Goal: Task Accomplishment & Management: Manage account settings

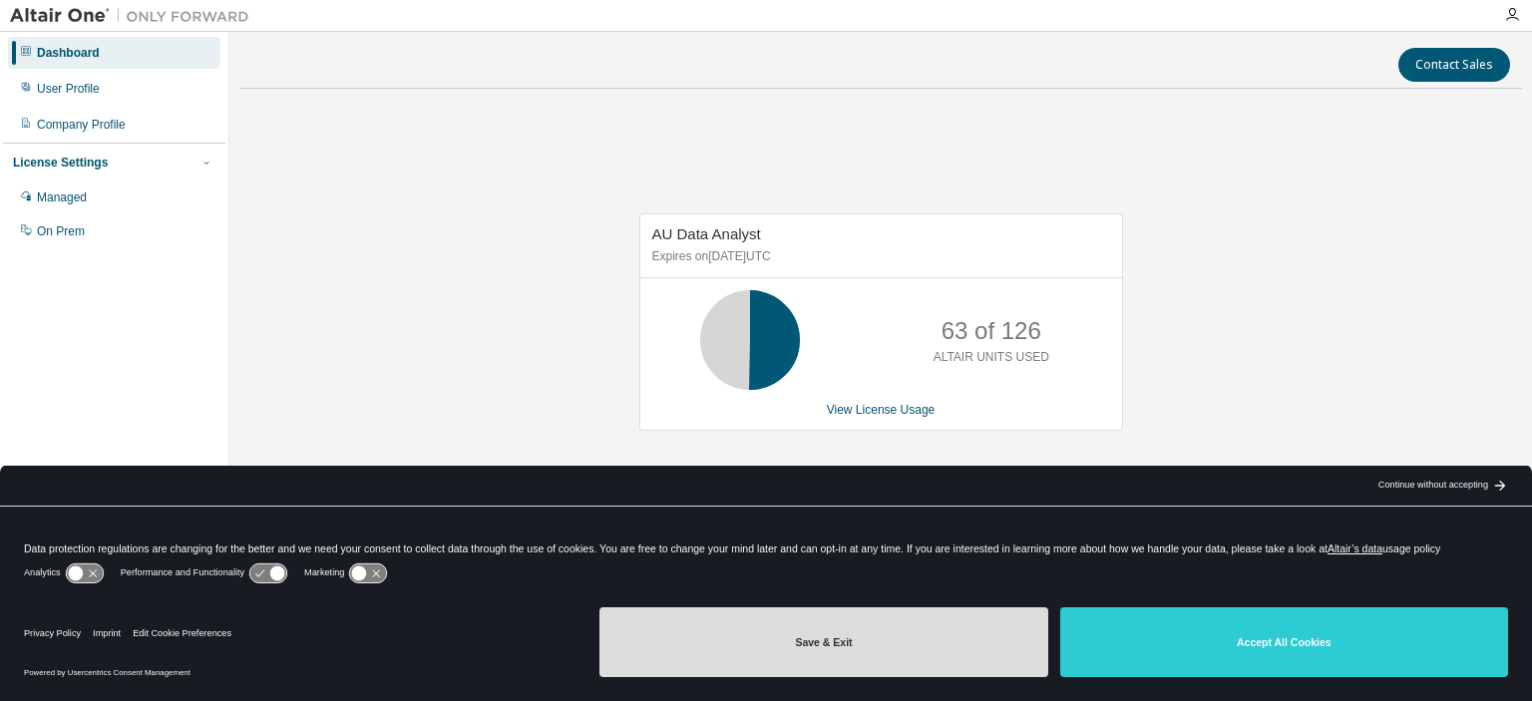
click at [887, 659] on button "Save & Exit" at bounding box center [824, 643] width 448 height 70
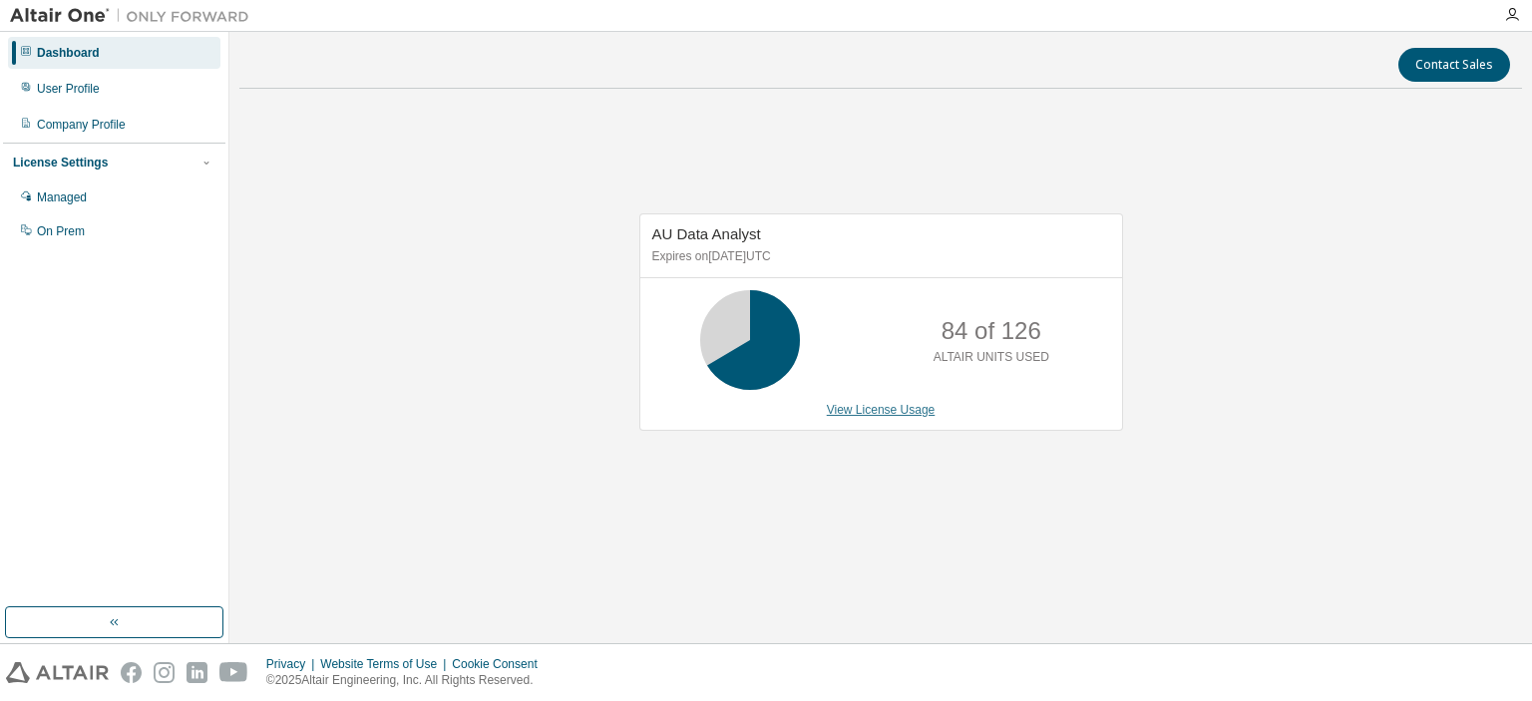
click at [900, 409] on link "View License Usage" at bounding box center [881, 410] width 109 height 14
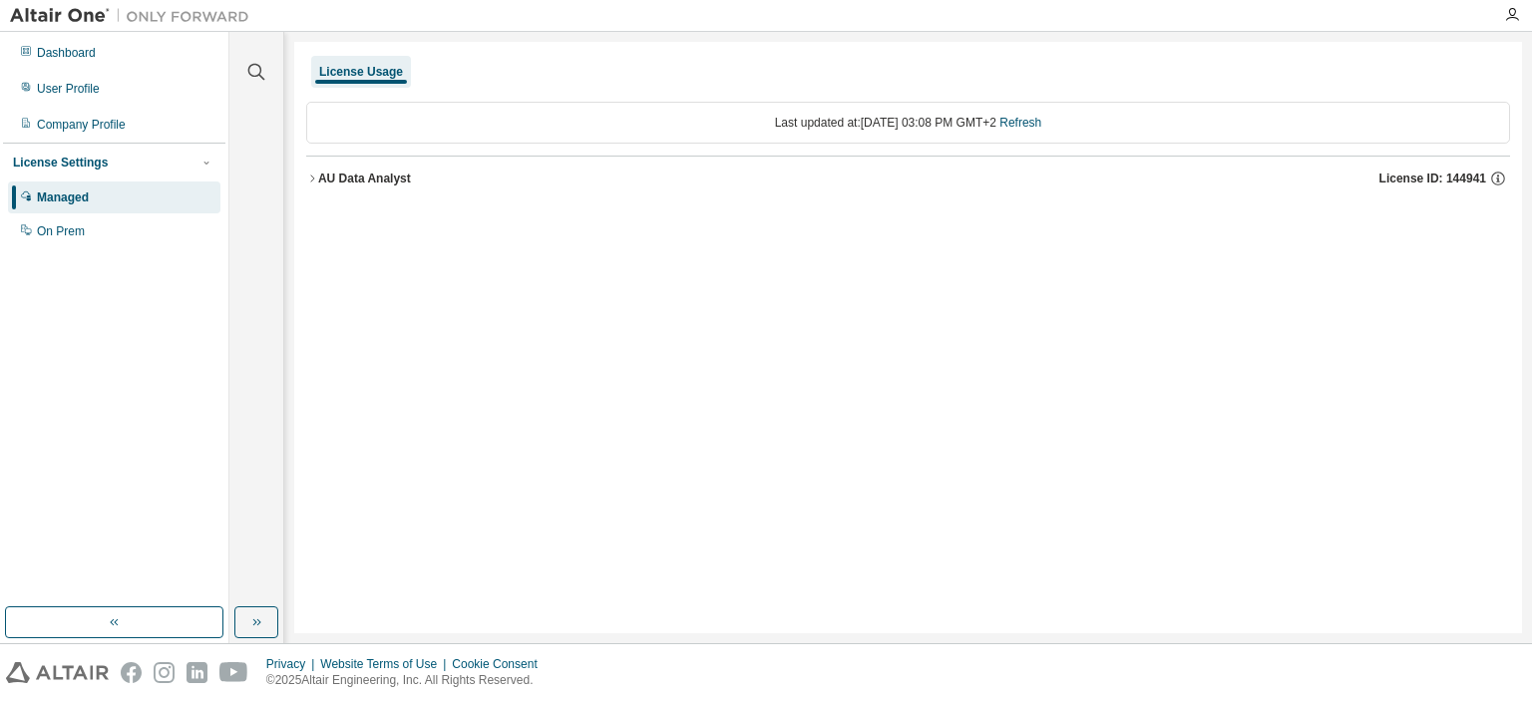
click at [317, 180] on icon "button" at bounding box center [312, 179] width 12 height 12
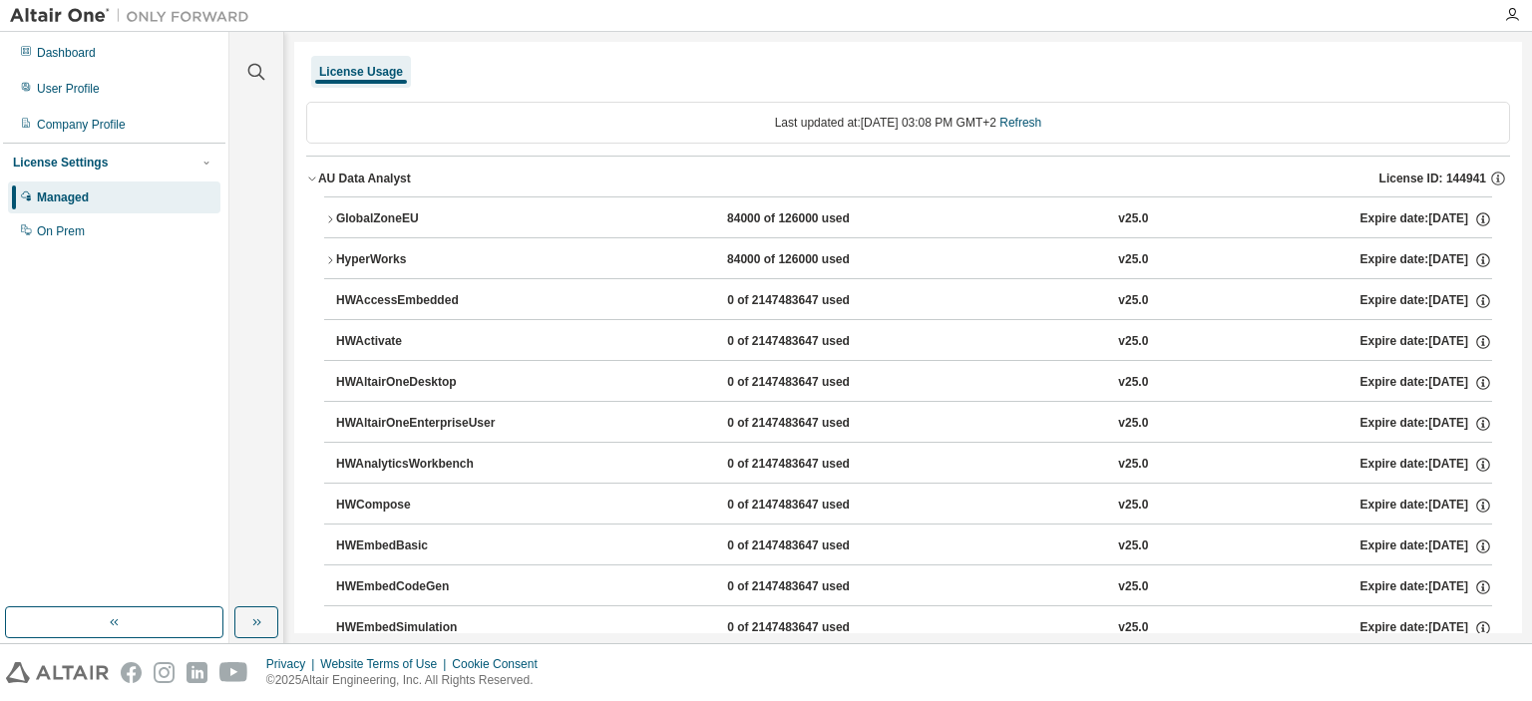
click at [388, 219] on div "GlobalZoneEU" at bounding box center [426, 220] width 180 height 18
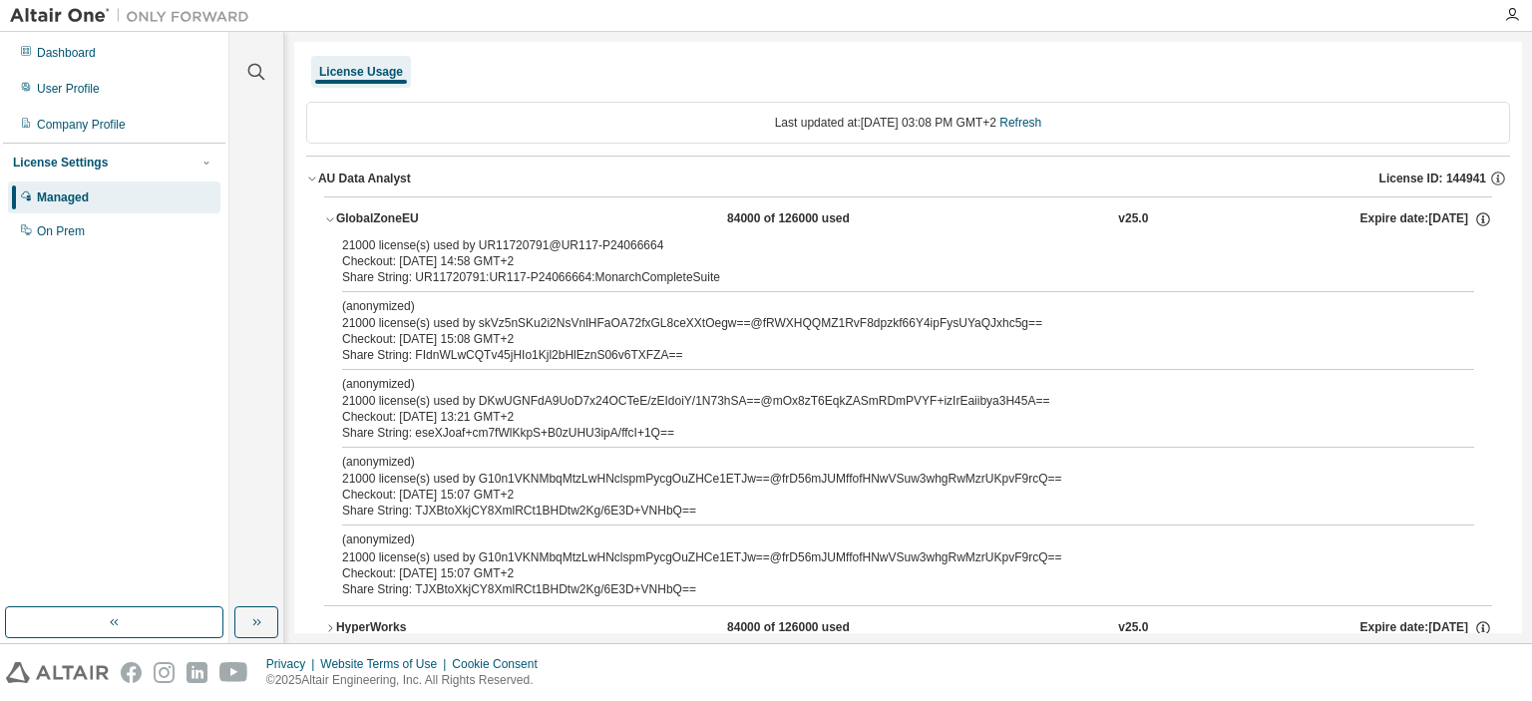
click at [388, 219] on div "GlobalZoneEU" at bounding box center [426, 220] width 180 height 18
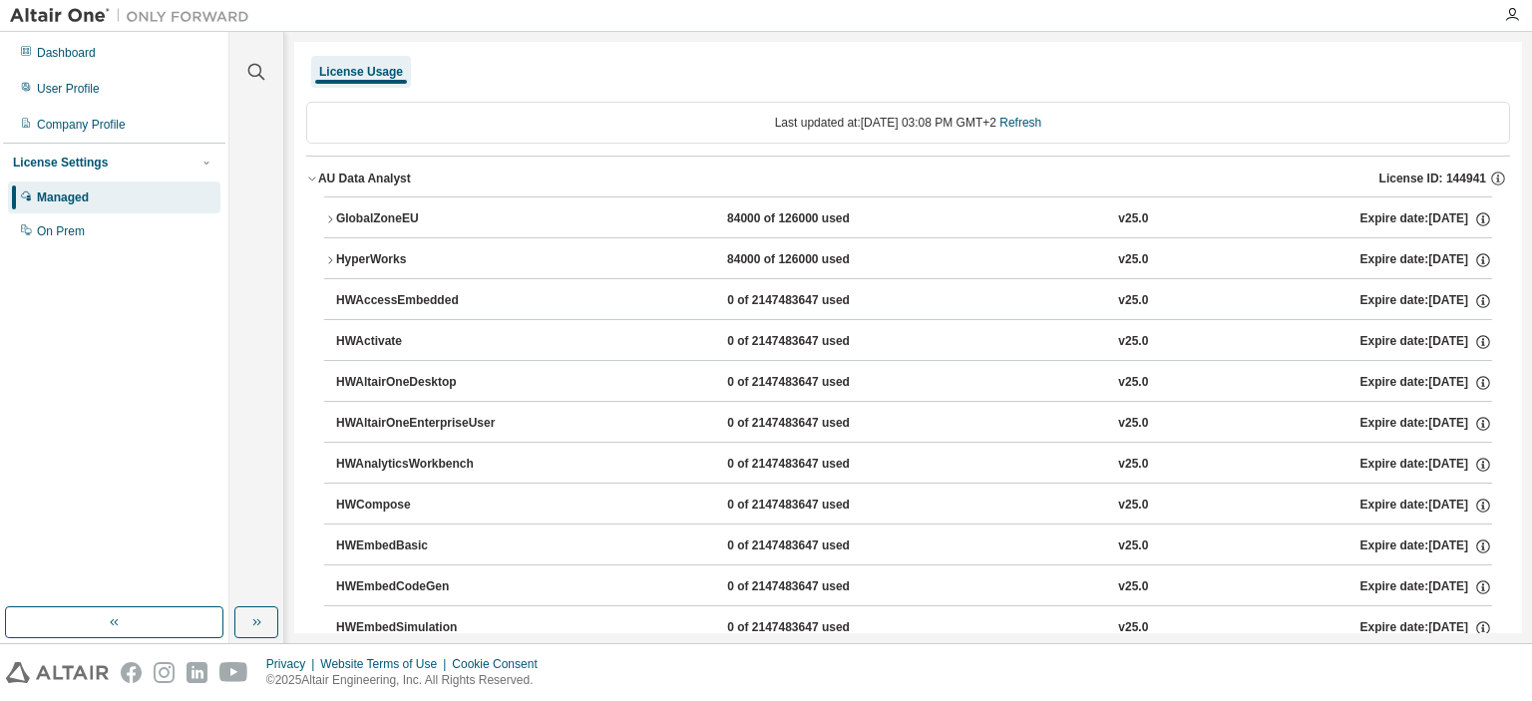
click at [353, 256] on div "HyperWorks" at bounding box center [426, 260] width 180 height 18
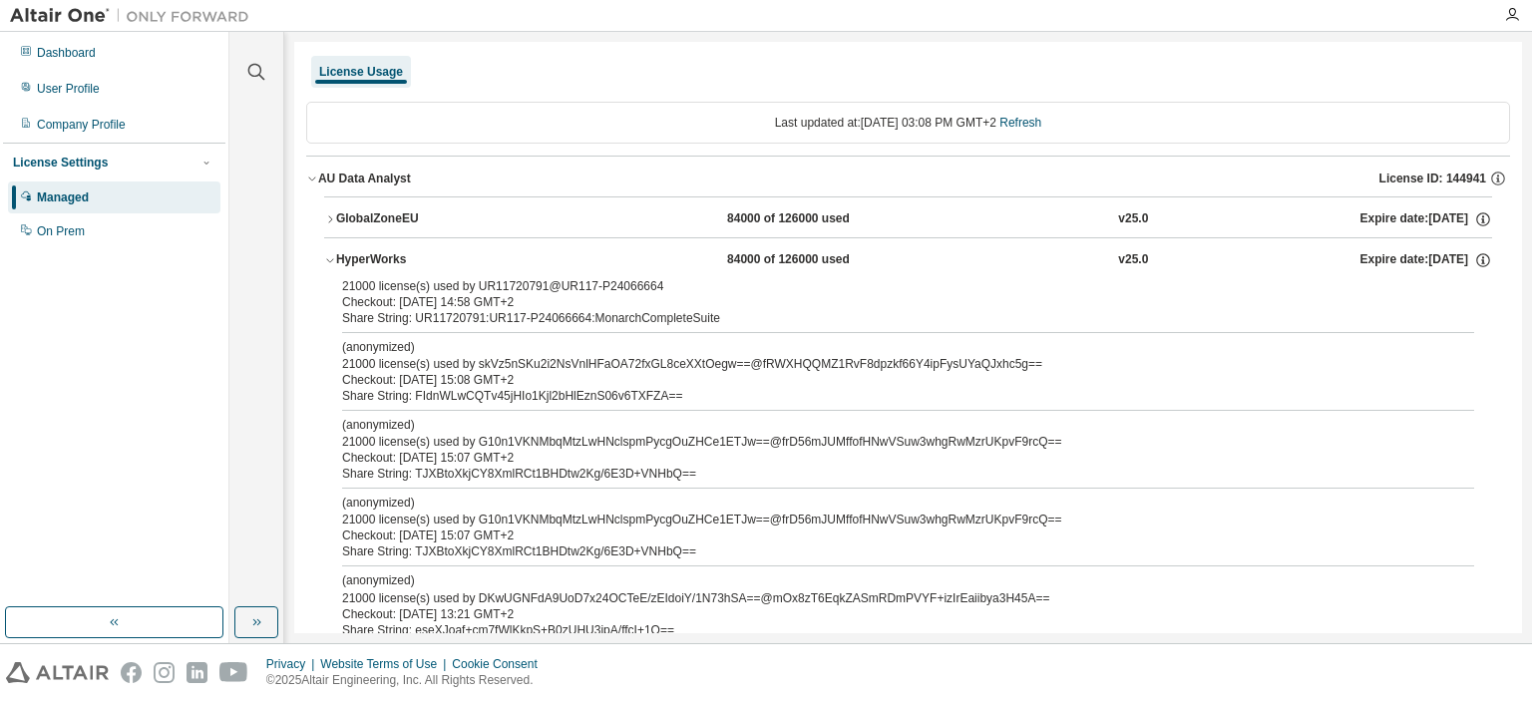
click at [353, 256] on div "HyperWorks" at bounding box center [426, 260] width 180 height 18
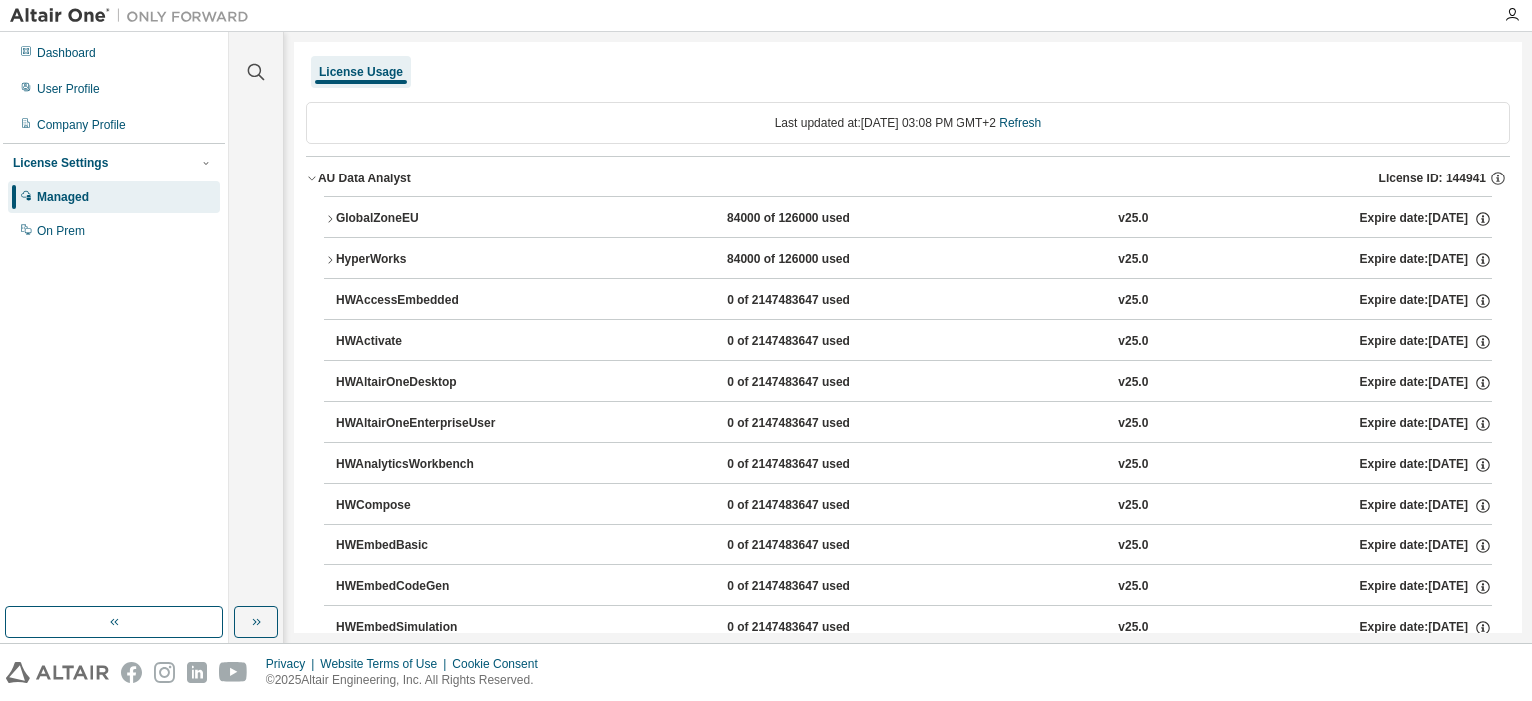
click at [394, 542] on div "HWEmbedBasic" at bounding box center [426, 547] width 180 height 18
click at [122, 232] on div "On Prem" at bounding box center [114, 232] width 213 height 32
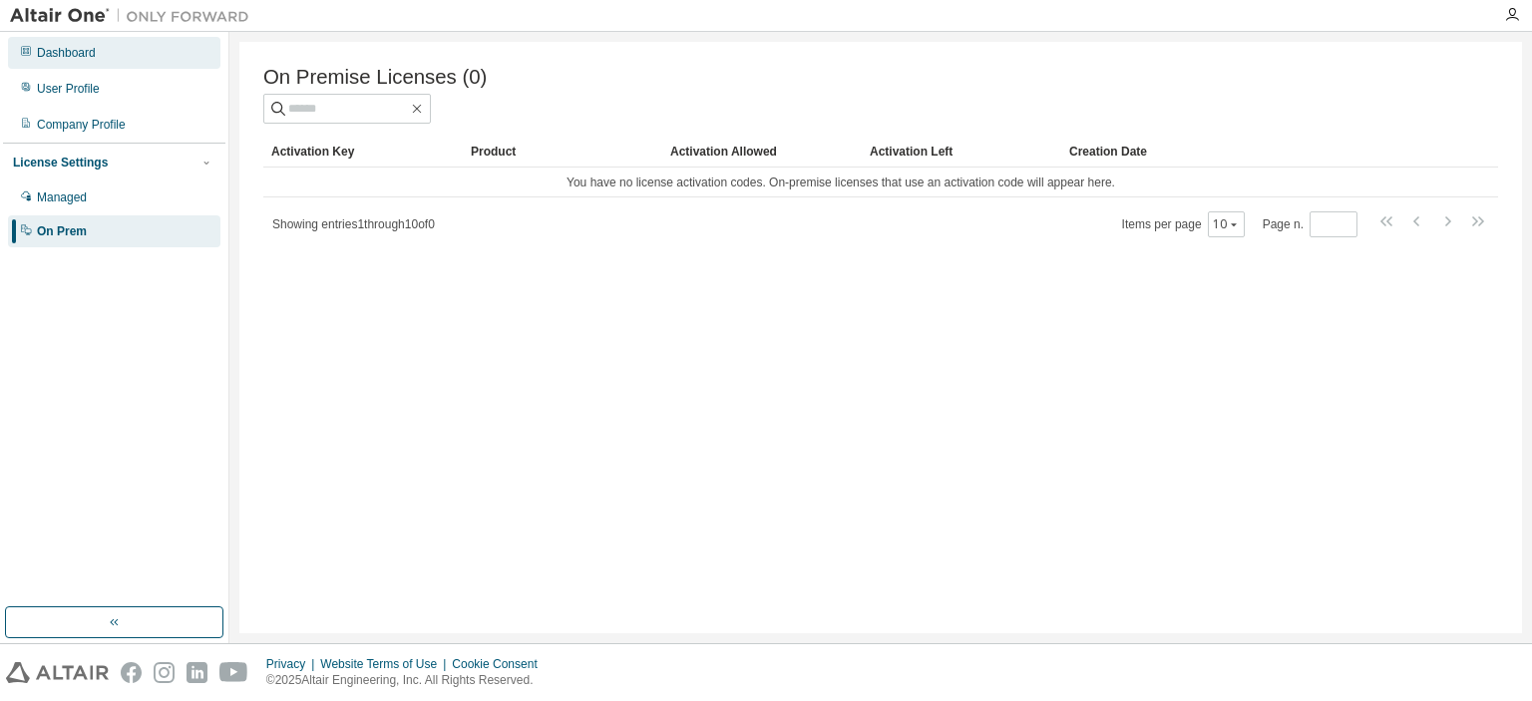
click at [77, 64] on div "Dashboard" at bounding box center [114, 53] width 213 height 32
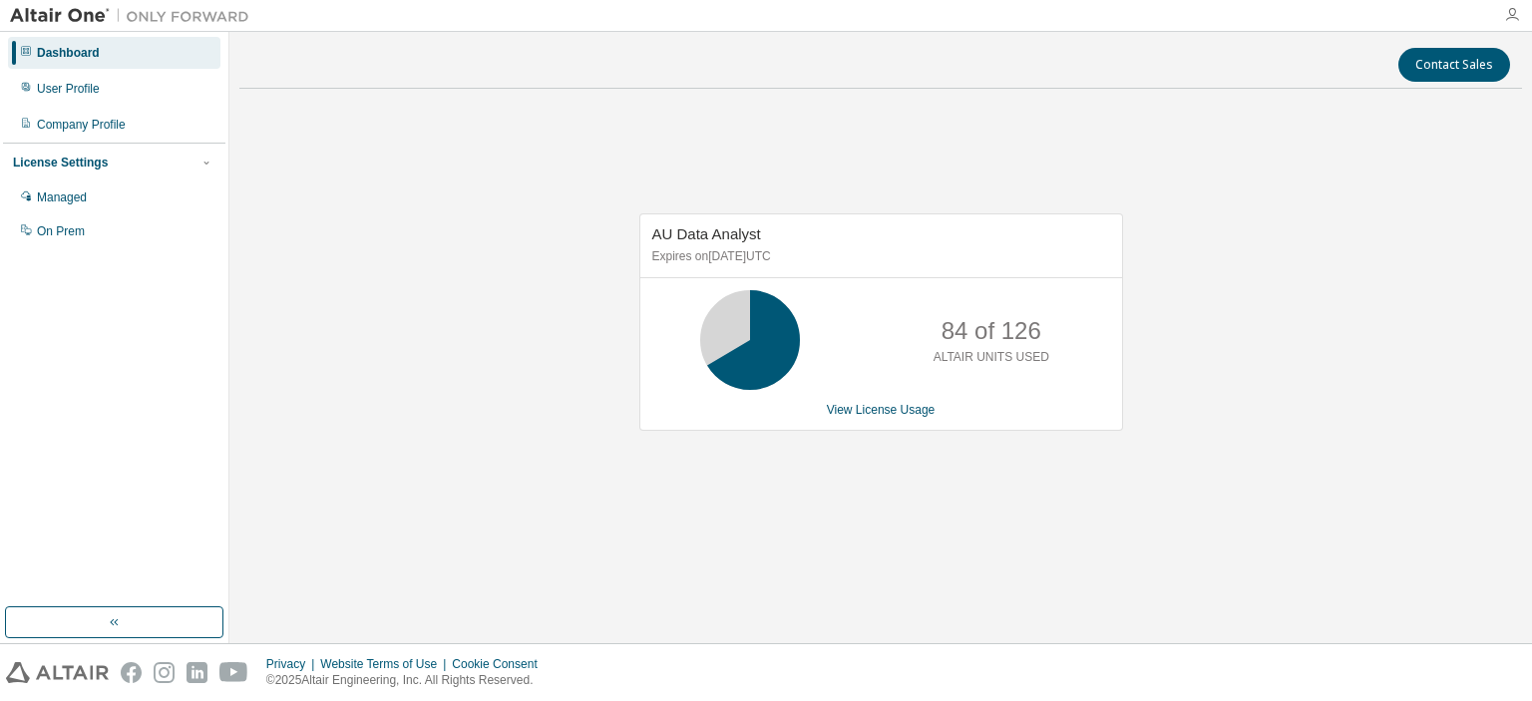
click at [1511, 9] on icon "button" at bounding box center [1513, 15] width 16 height 16
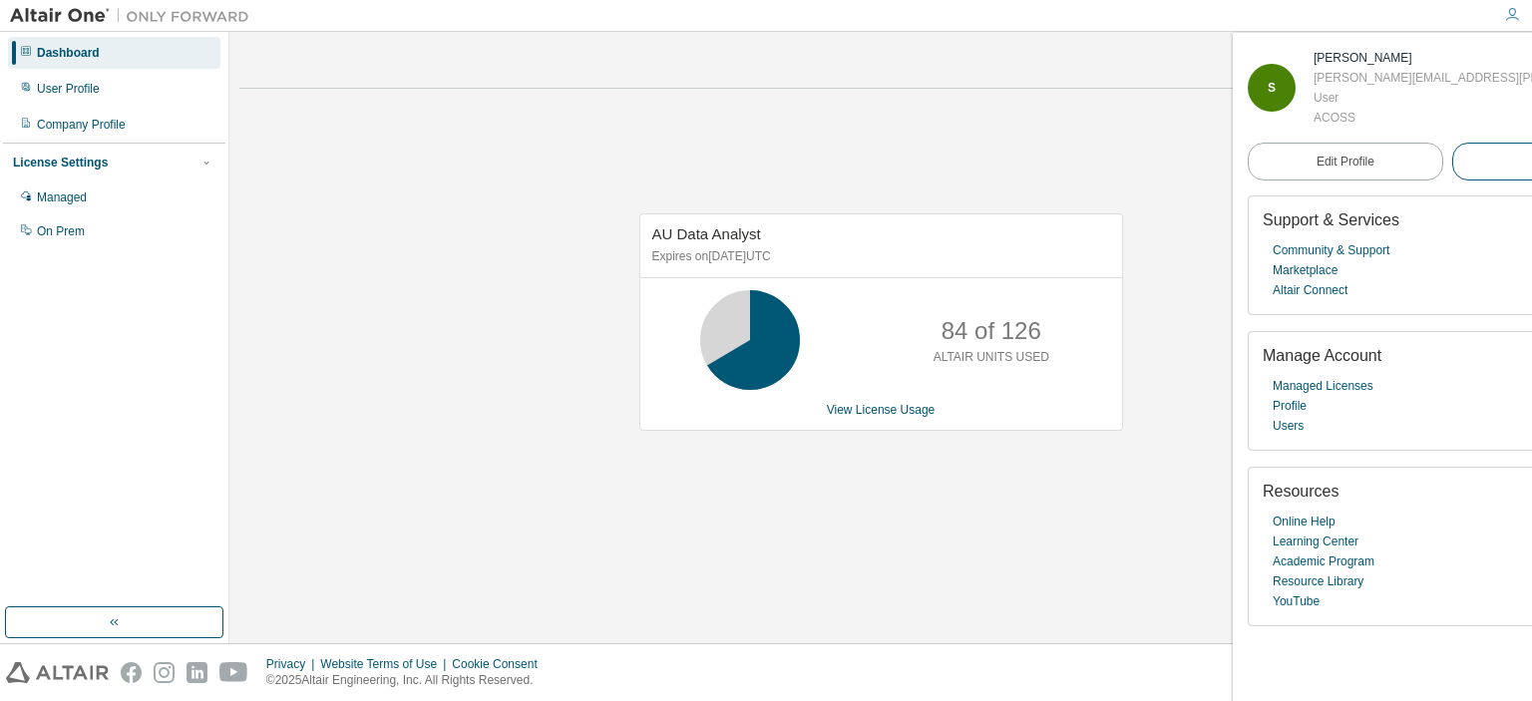
click at [1531, 162] on span "Logout" at bounding box center [1549, 162] width 37 height 20
